Goal: Information Seeking & Learning: Learn about a topic

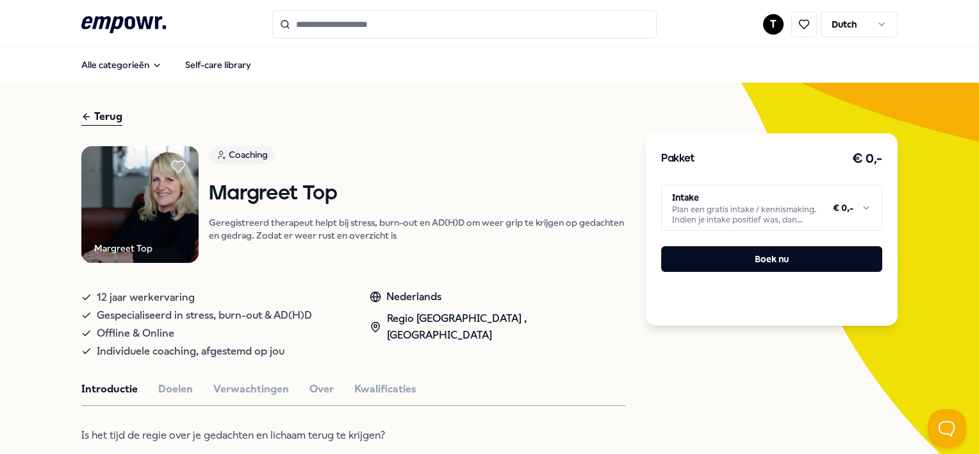
scroll to position [64, 0]
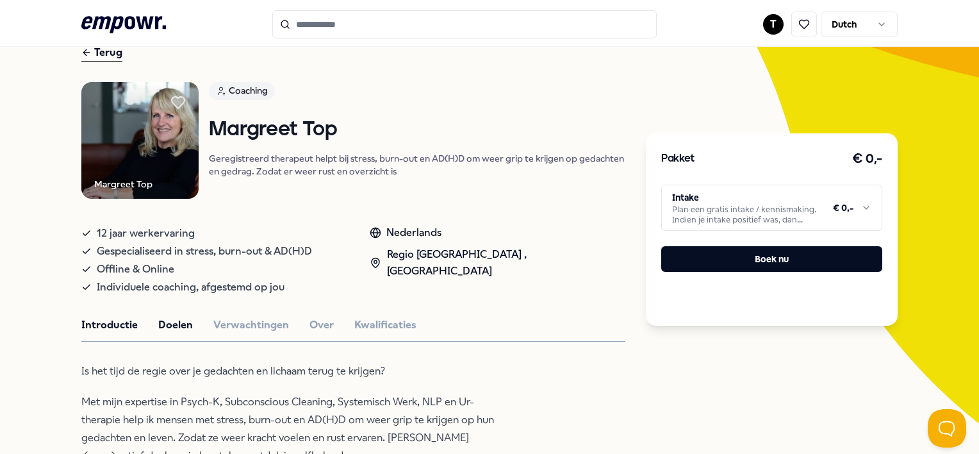
click at [165, 320] on button "Doelen" at bounding box center [175, 325] width 35 height 17
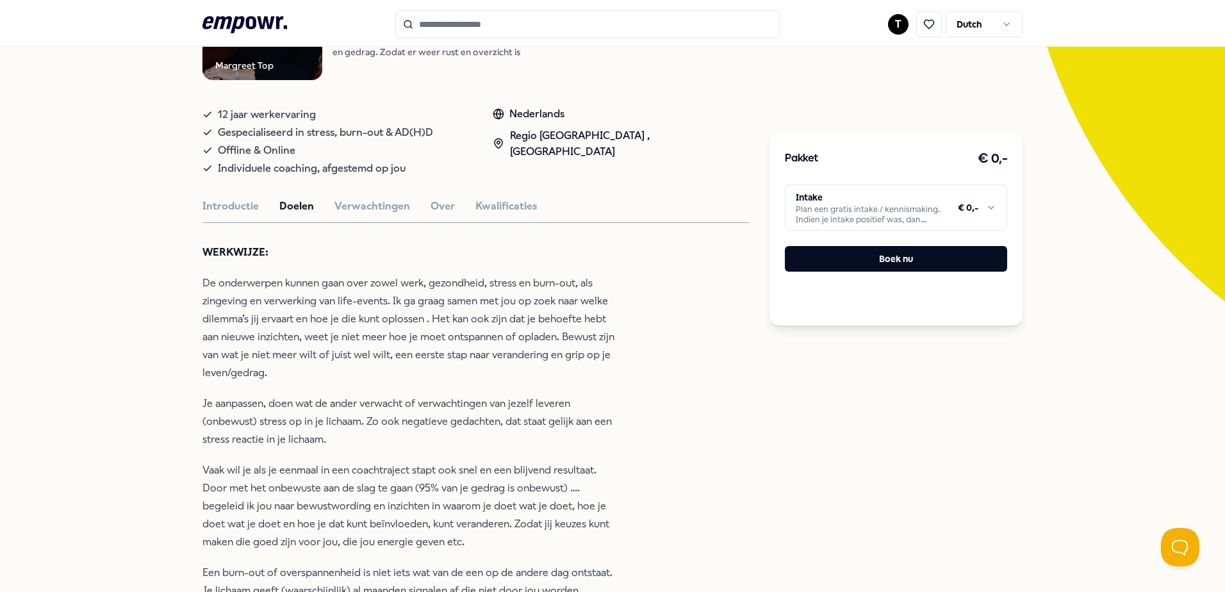
scroll to position [192, 0]
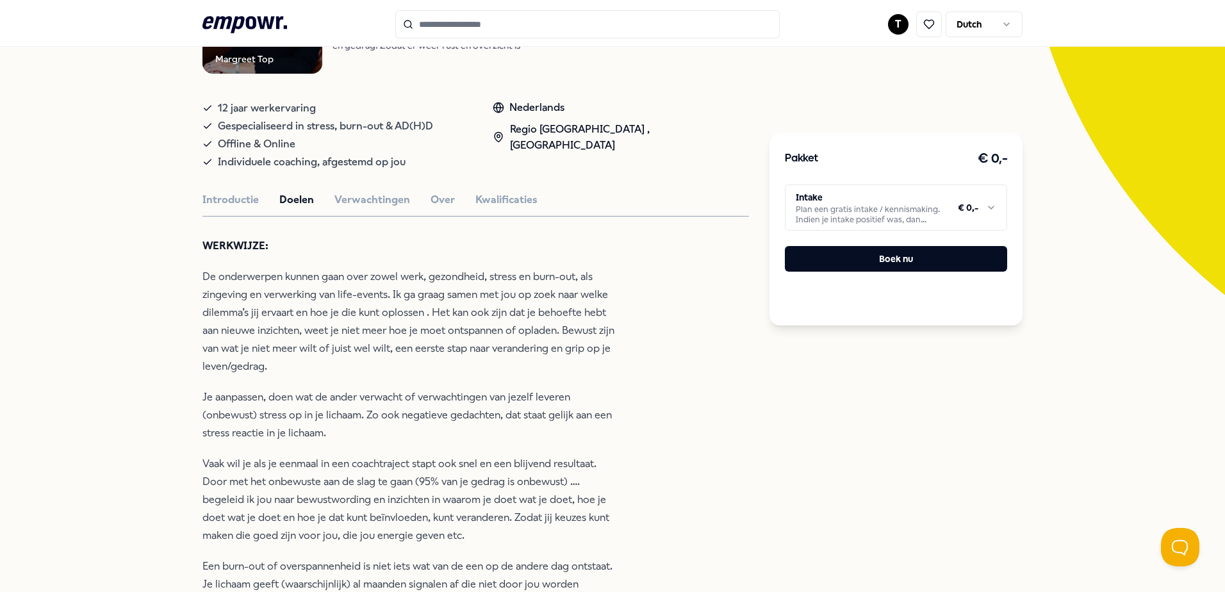
click at [205, 200] on button "Introductie" at bounding box center [230, 200] width 56 height 17
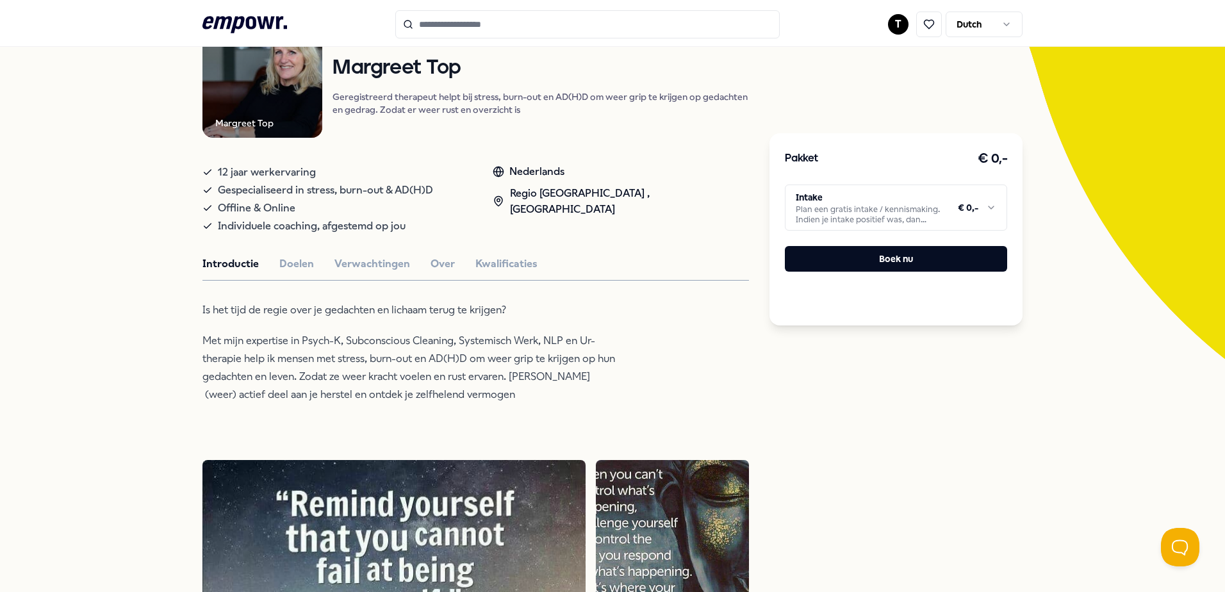
scroll to position [0, 0]
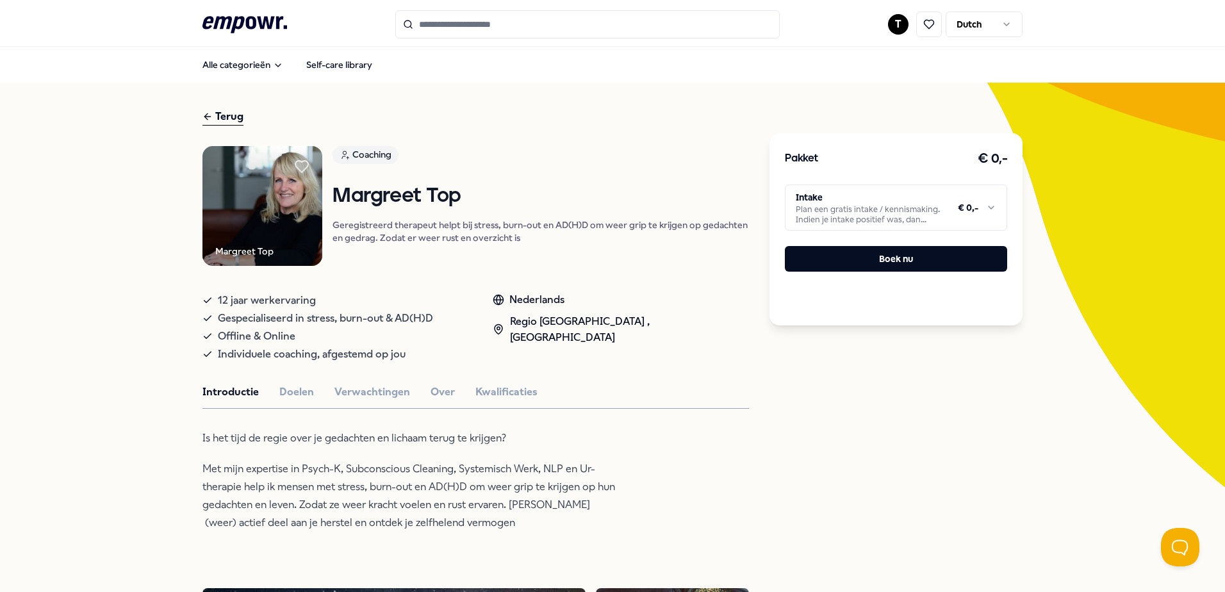
click at [214, 115] on div "Terug" at bounding box center [222, 116] width 41 height 17
click at [208, 122] on icon at bounding box center [207, 116] width 10 height 15
click at [211, 119] on div "Terug" at bounding box center [222, 116] width 41 height 17
click at [211, 121] on div "Terug" at bounding box center [222, 116] width 41 height 17
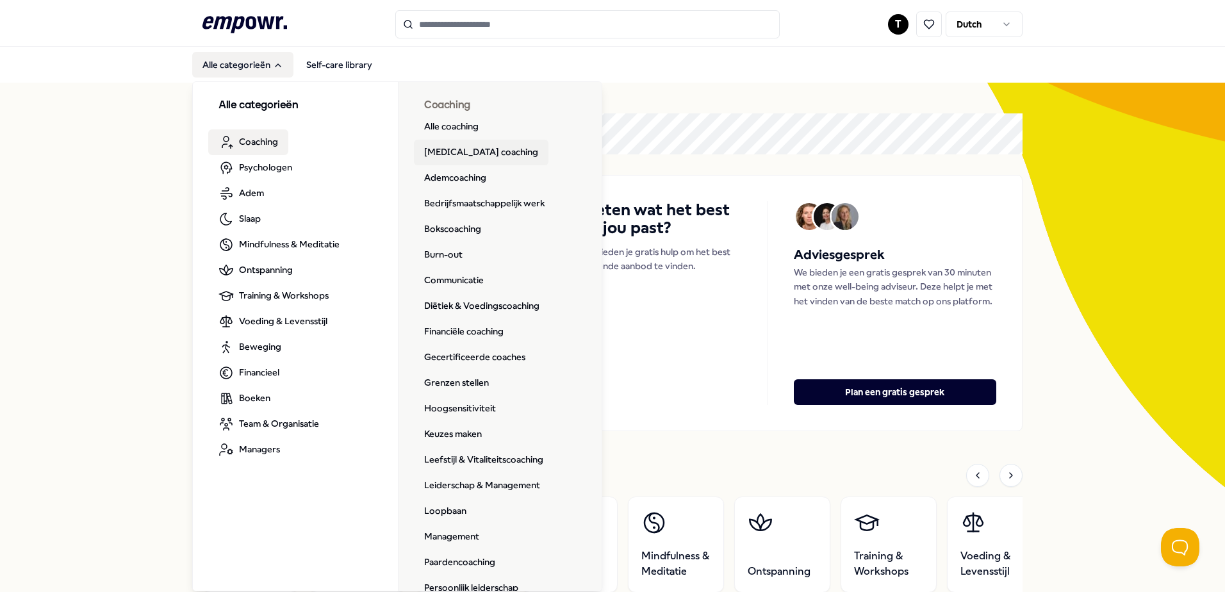
click at [470, 149] on link "[MEDICAL_DATA] coaching" at bounding box center [481, 153] width 135 height 26
